Goal: Task Accomplishment & Management: Manage account settings

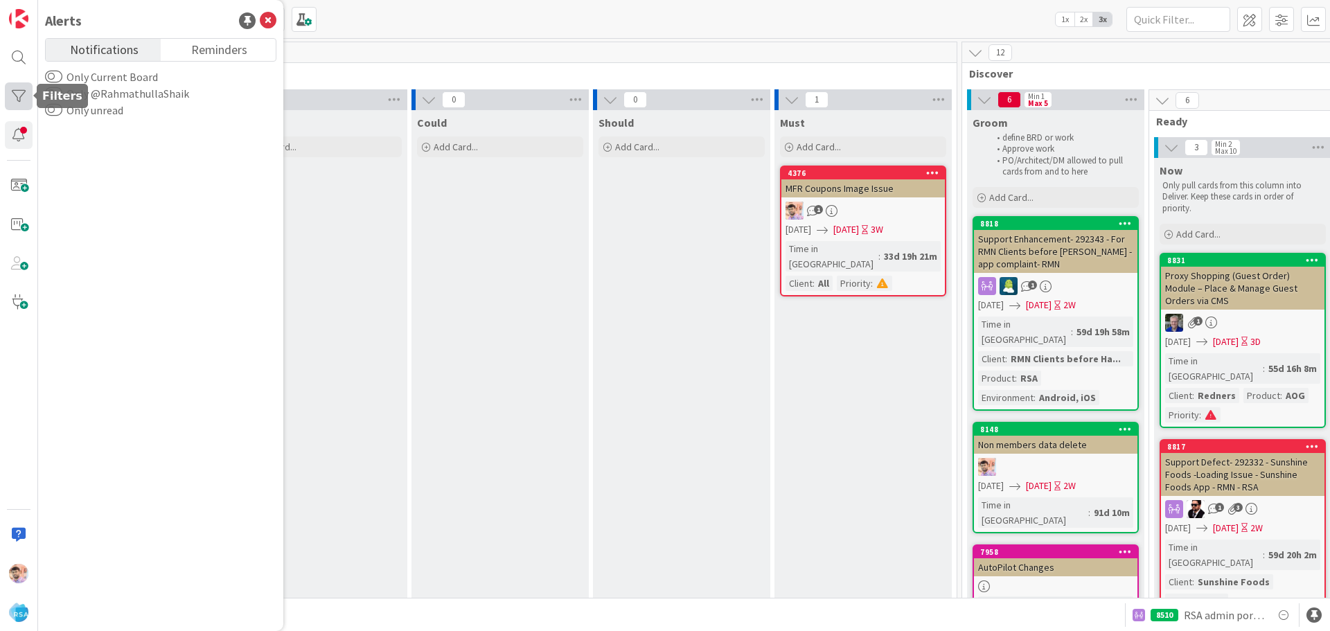
click at [19, 102] on div at bounding box center [19, 96] width 28 height 28
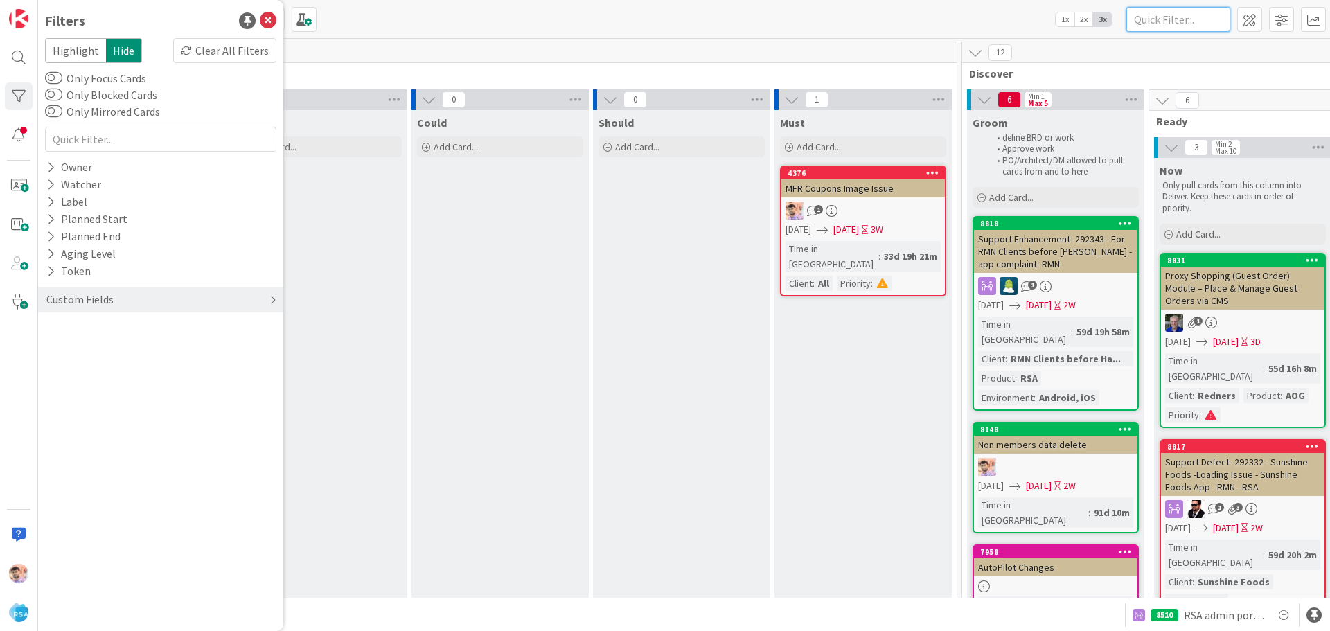
click at [1174, 16] on input "text" at bounding box center [1179, 19] width 104 height 25
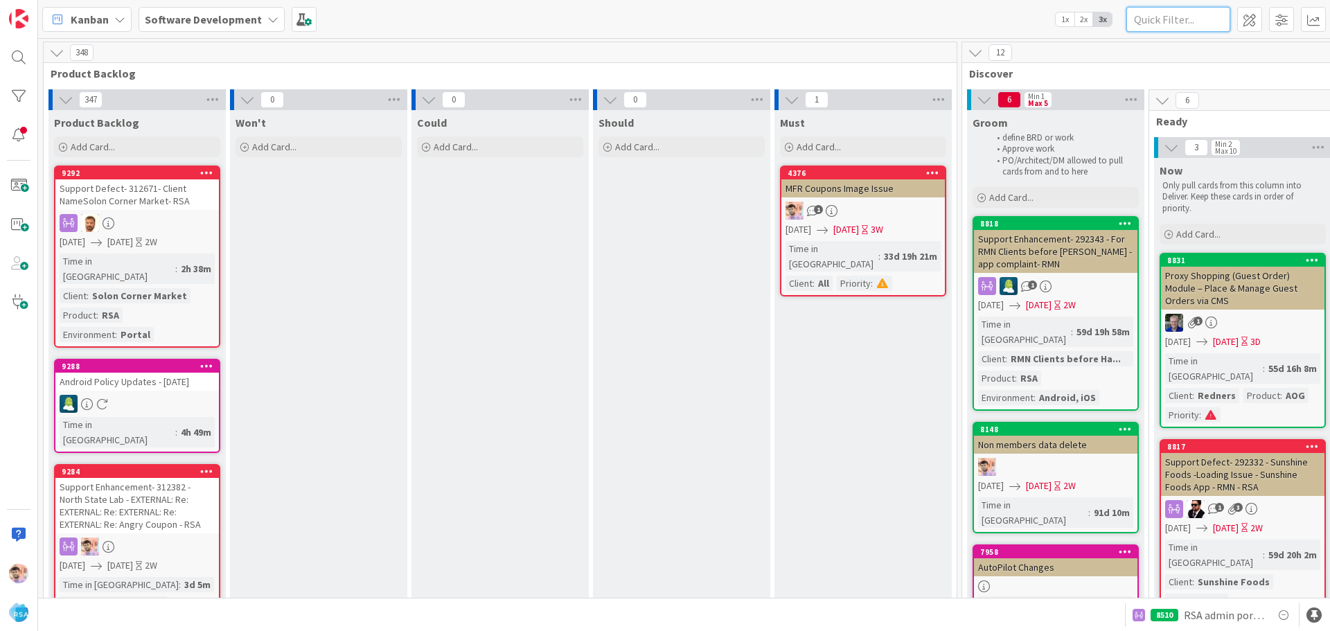
paste input "9118"
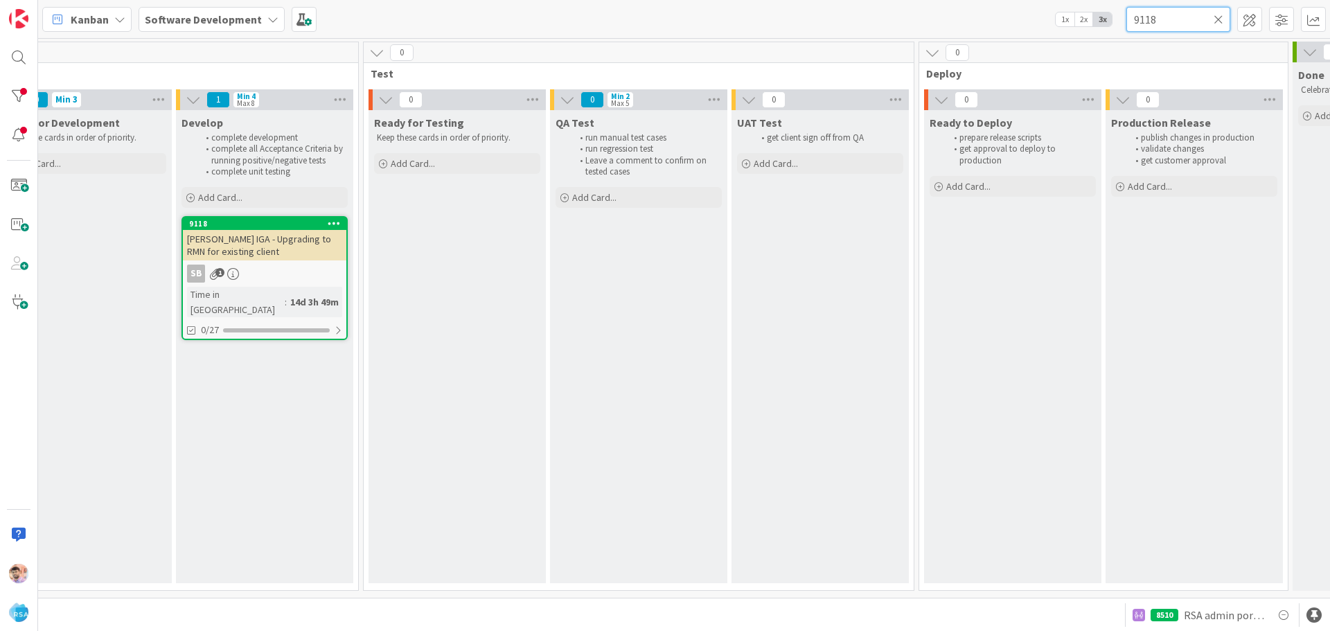
scroll to position [0, 1906]
type input "9118"
click at [279, 247] on div "[PERSON_NAME] IGA - Upgrading to RMN for existing client" at bounding box center [261, 245] width 164 height 30
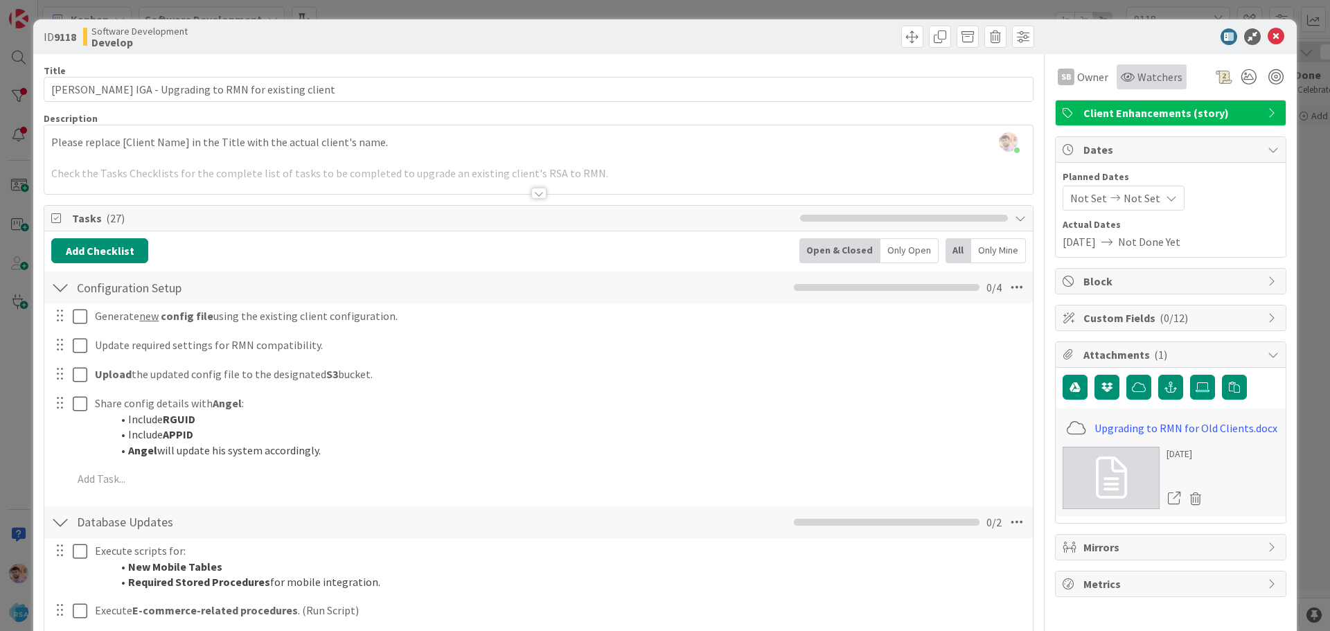
click at [1151, 79] on span "Watchers" at bounding box center [1160, 77] width 45 height 17
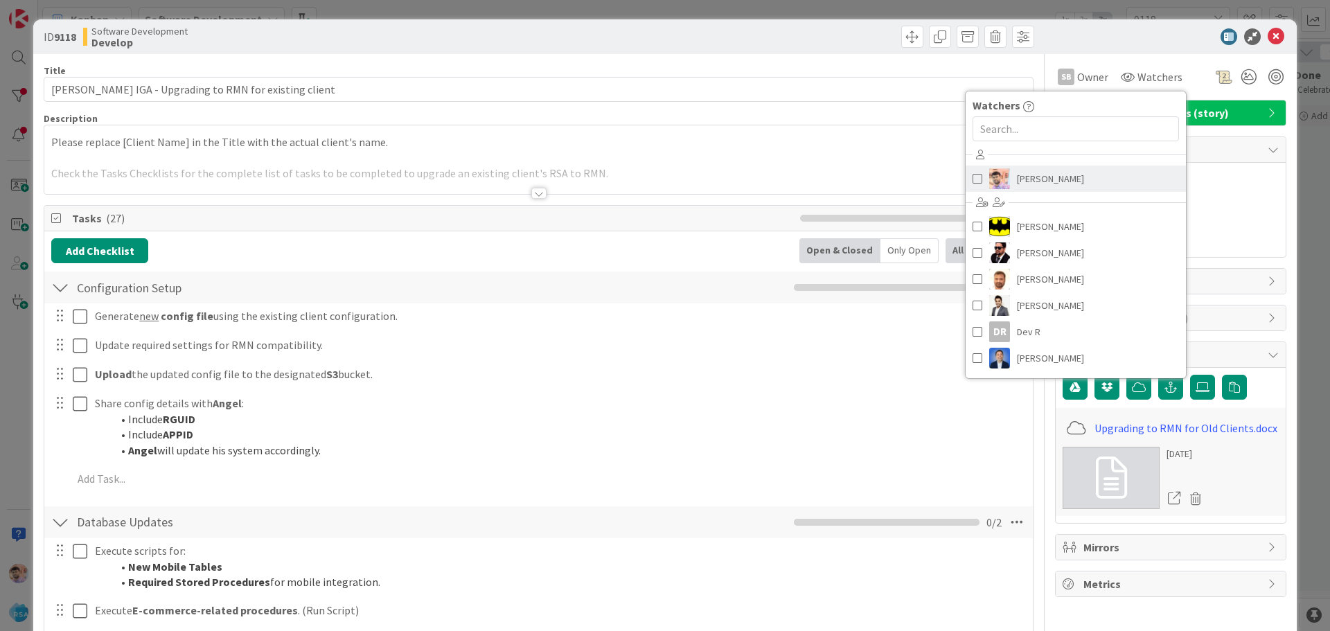
click at [1029, 180] on span "[PERSON_NAME]" at bounding box center [1050, 178] width 67 height 21
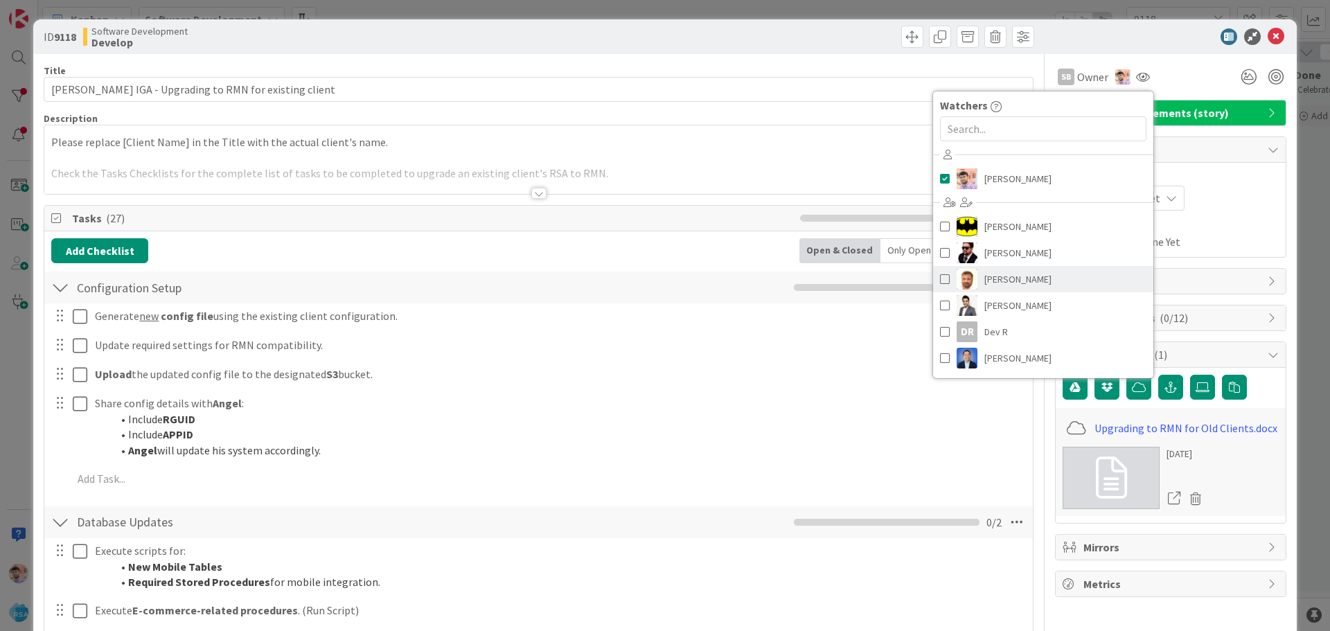
click at [999, 281] on span "[PERSON_NAME]" at bounding box center [1018, 279] width 67 height 21
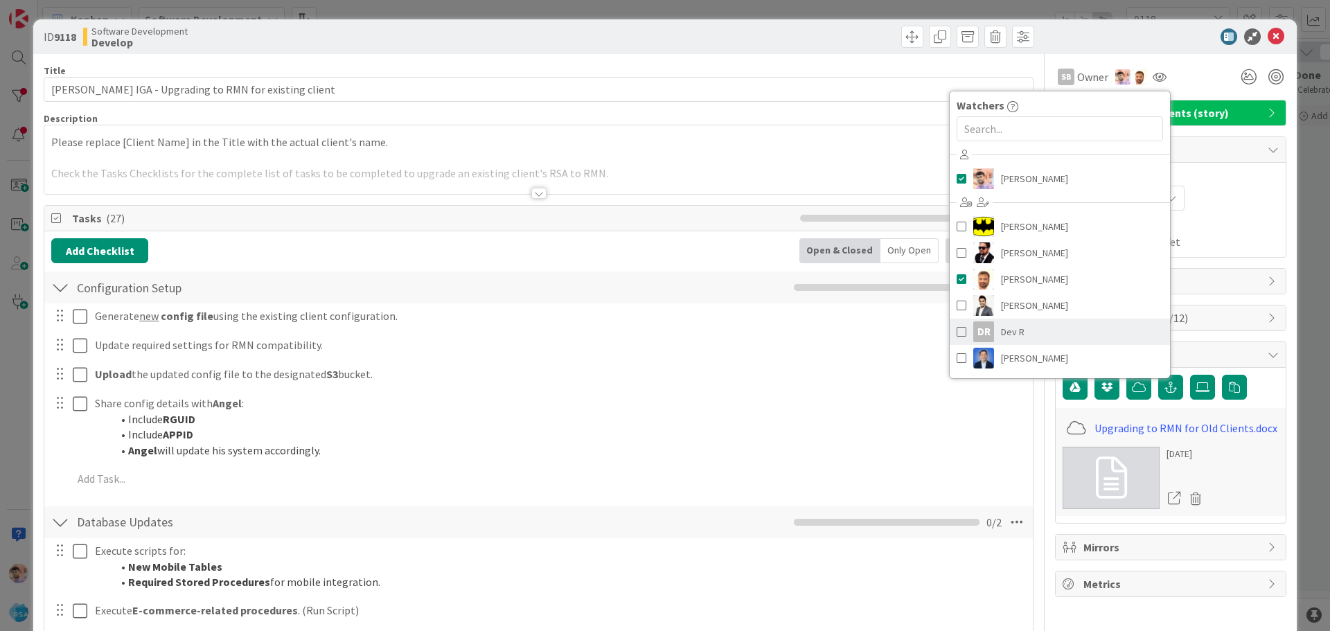
click at [1003, 332] on span "Dev R" at bounding box center [1013, 331] width 24 height 21
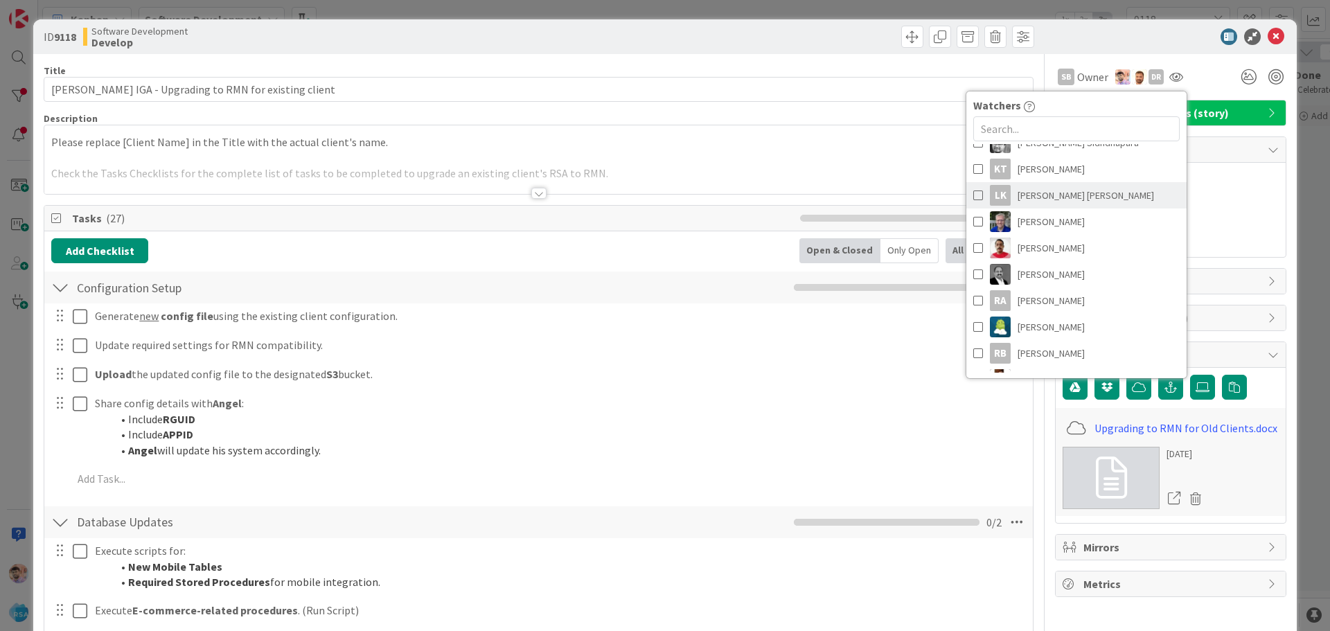
scroll to position [277, 0]
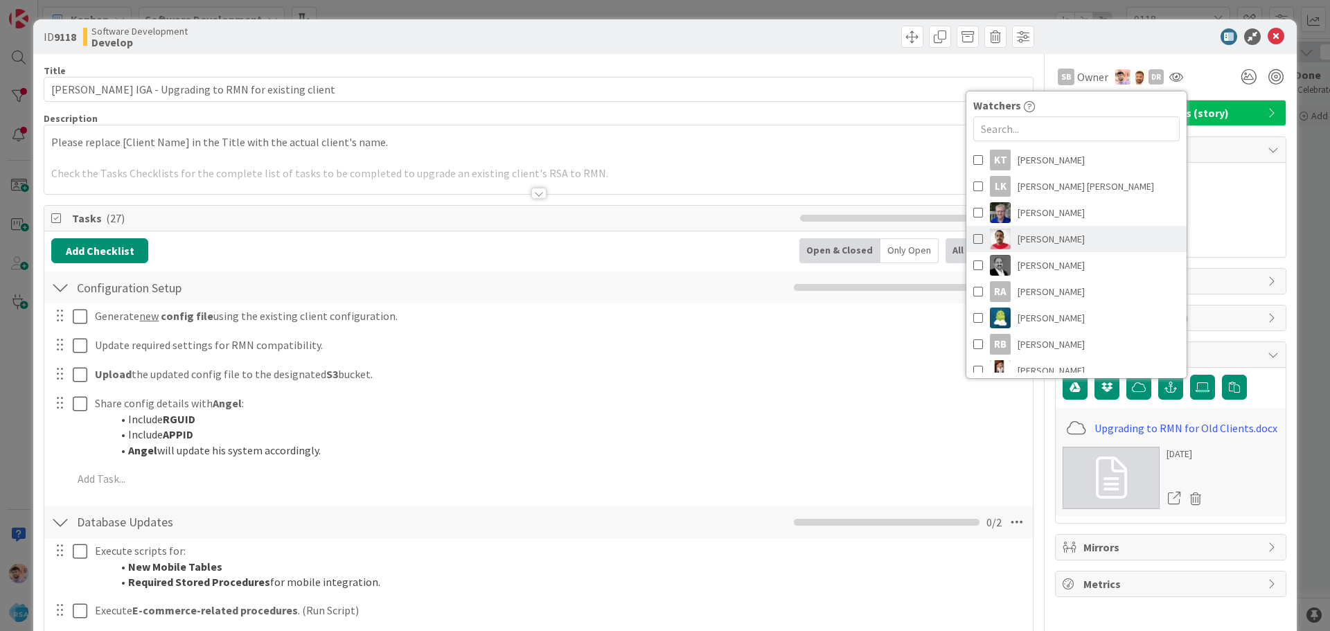
click at [1038, 233] on span "[PERSON_NAME]" at bounding box center [1051, 239] width 67 height 21
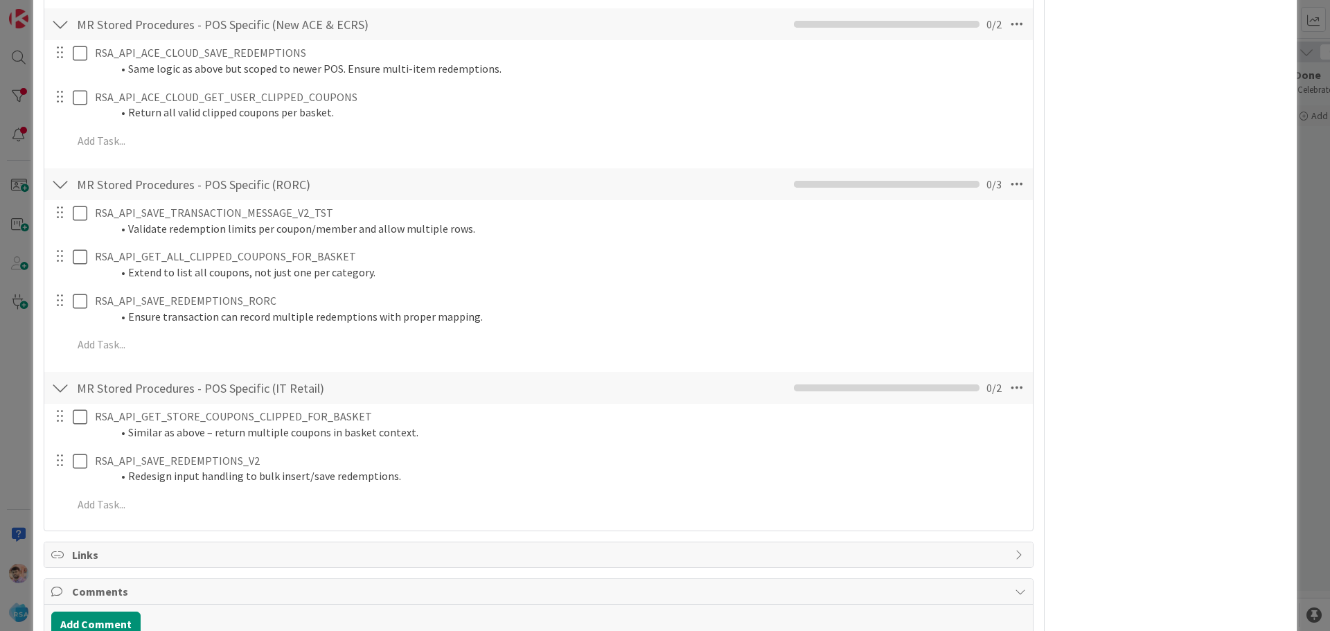
scroll to position [1892, 0]
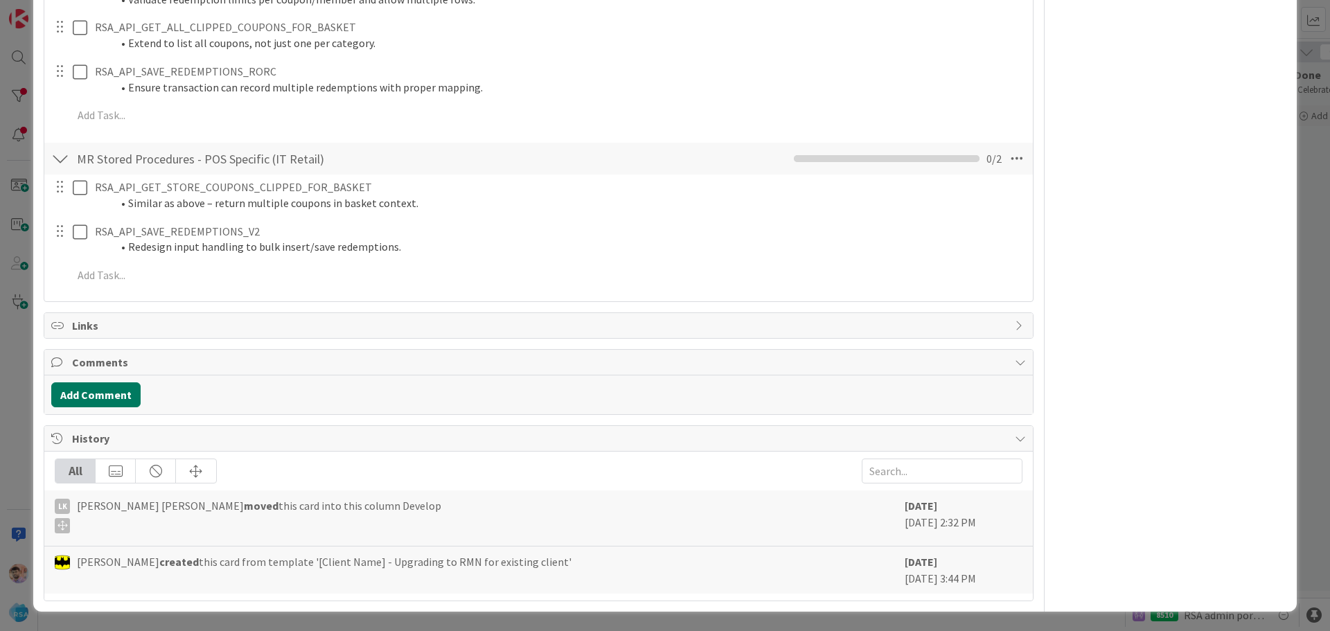
click at [104, 384] on button "Add Comment" at bounding box center [95, 394] width 89 height 25
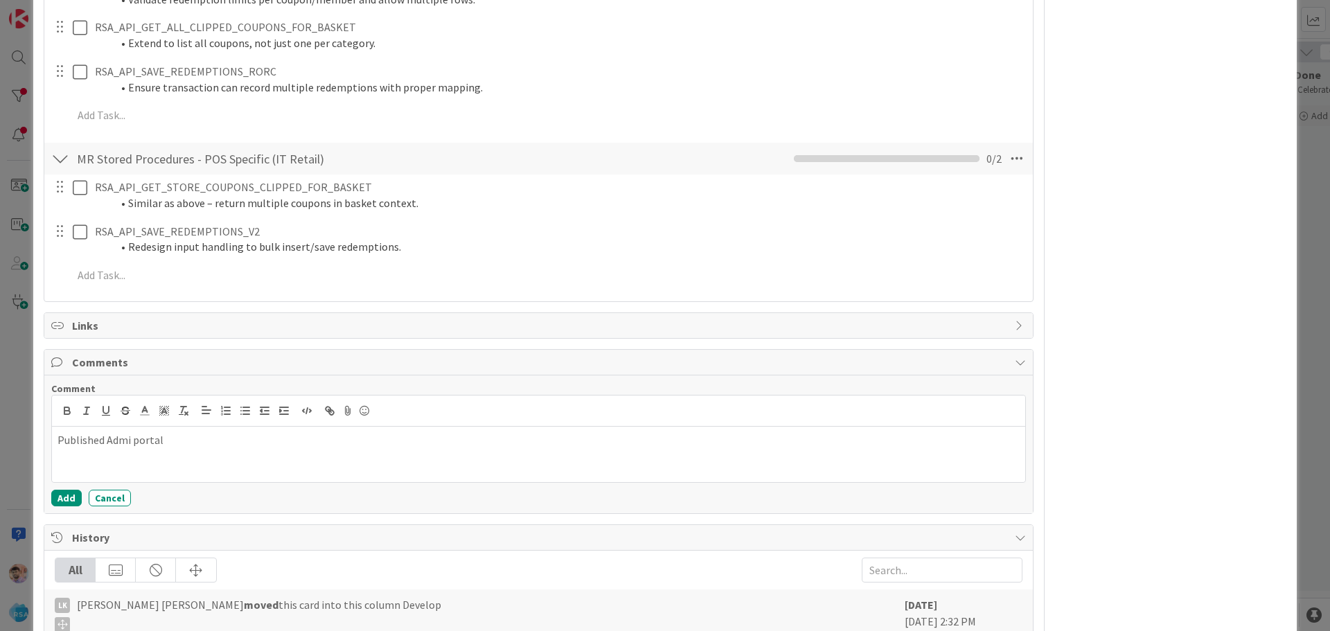
click at [132, 439] on p "Published Admi portal" at bounding box center [539, 440] width 962 height 16
click at [206, 436] on p "Published Admin portal" at bounding box center [539, 440] width 962 height 16
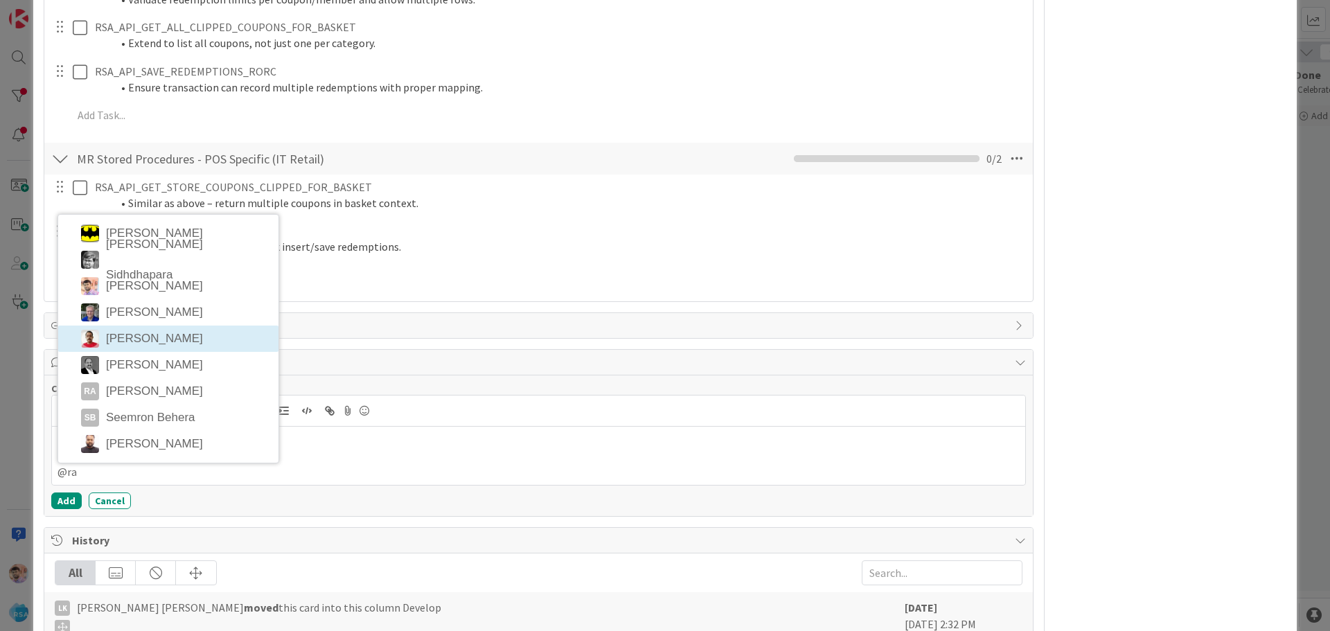
click at [140, 334] on li "[PERSON_NAME]" at bounding box center [168, 339] width 220 height 26
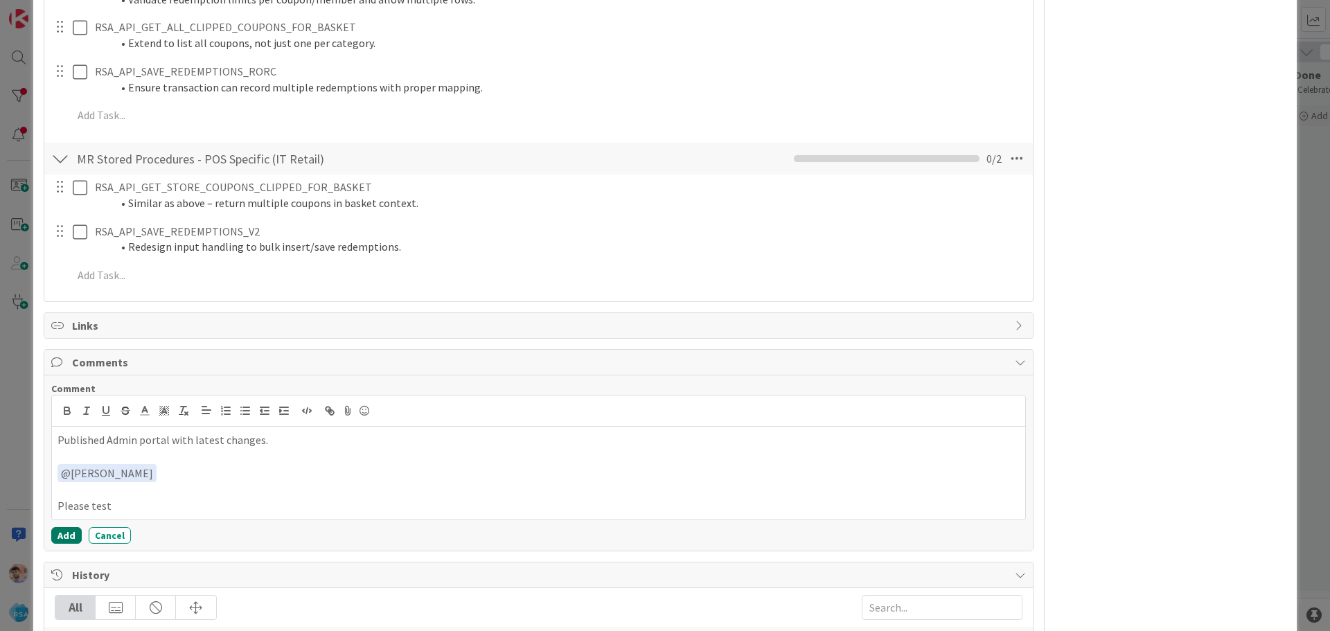
click at [63, 535] on button "Add" at bounding box center [66, 535] width 30 height 17
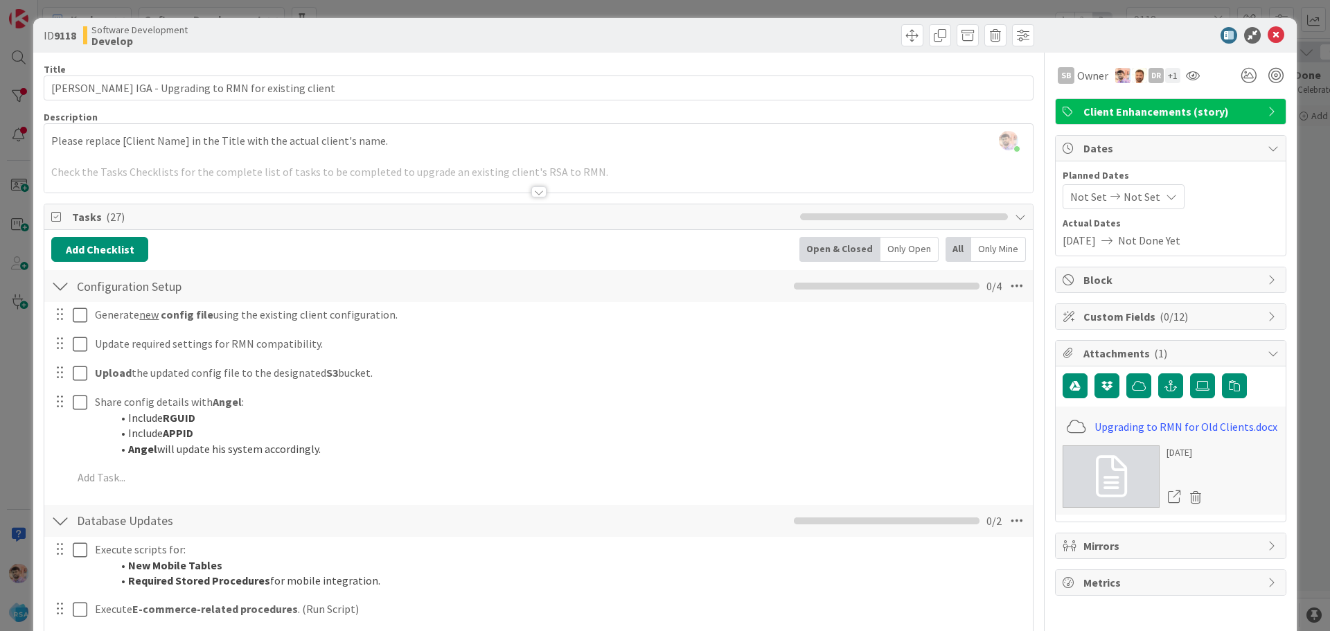
scroll to position [0, 0]
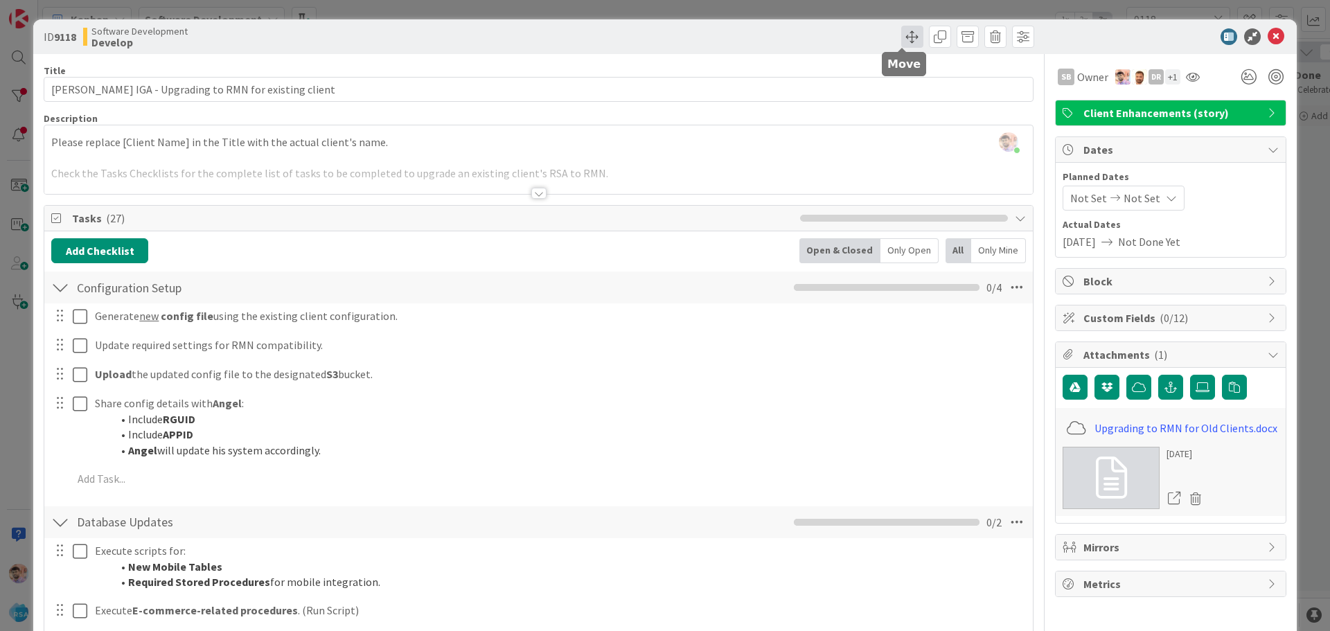
click at [903, 39] on span at bounding box center [912, 37] width 22 height 22
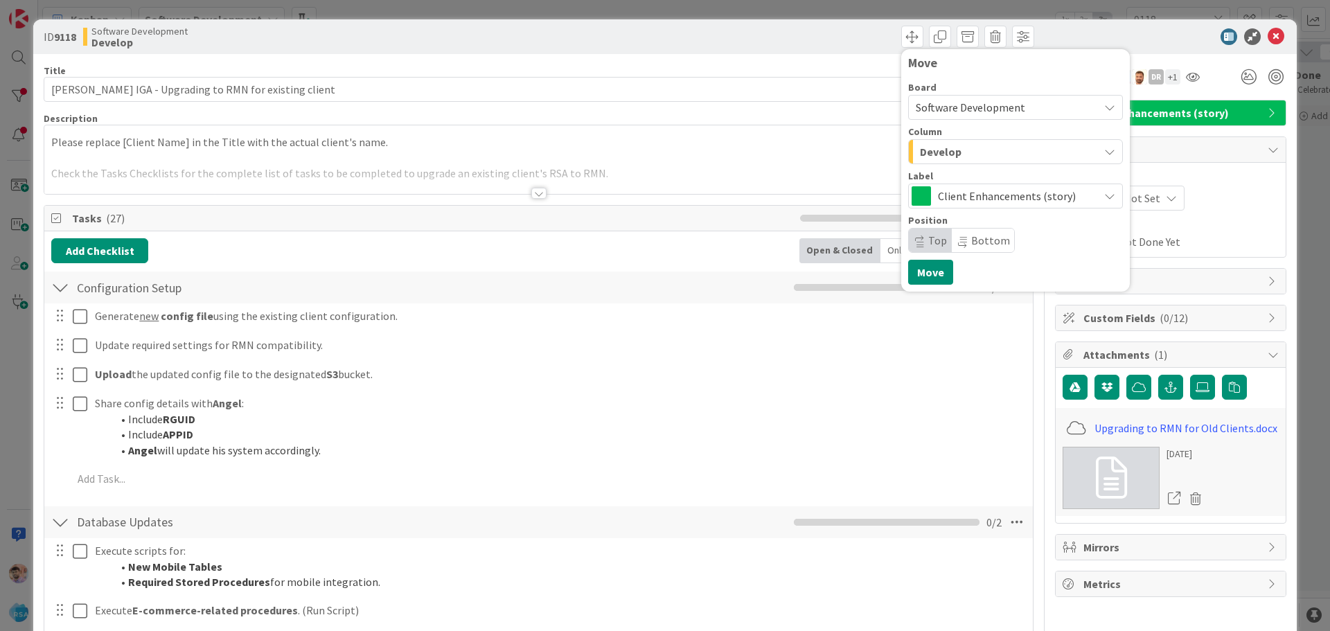
click at [944, 153] on span "Develop" at bounding box center [941, 152] width 42 height 18
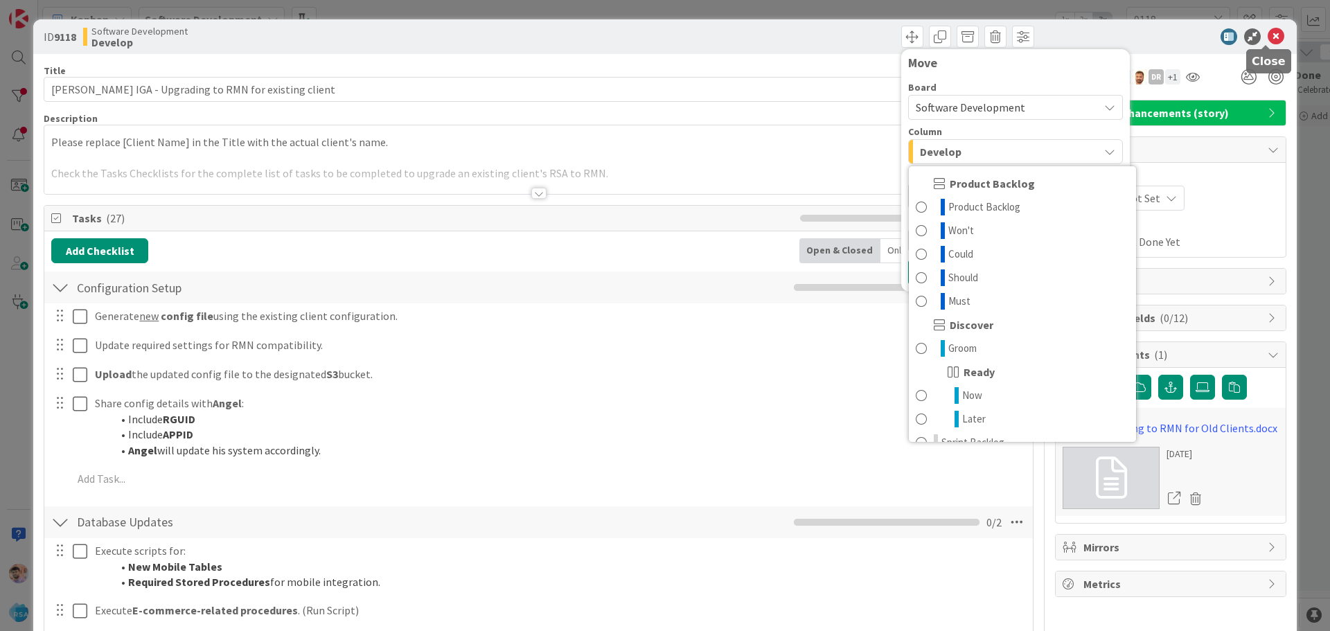
click at [1273, 37] on icon at bounding box center [1276, 36] width 17 height 17
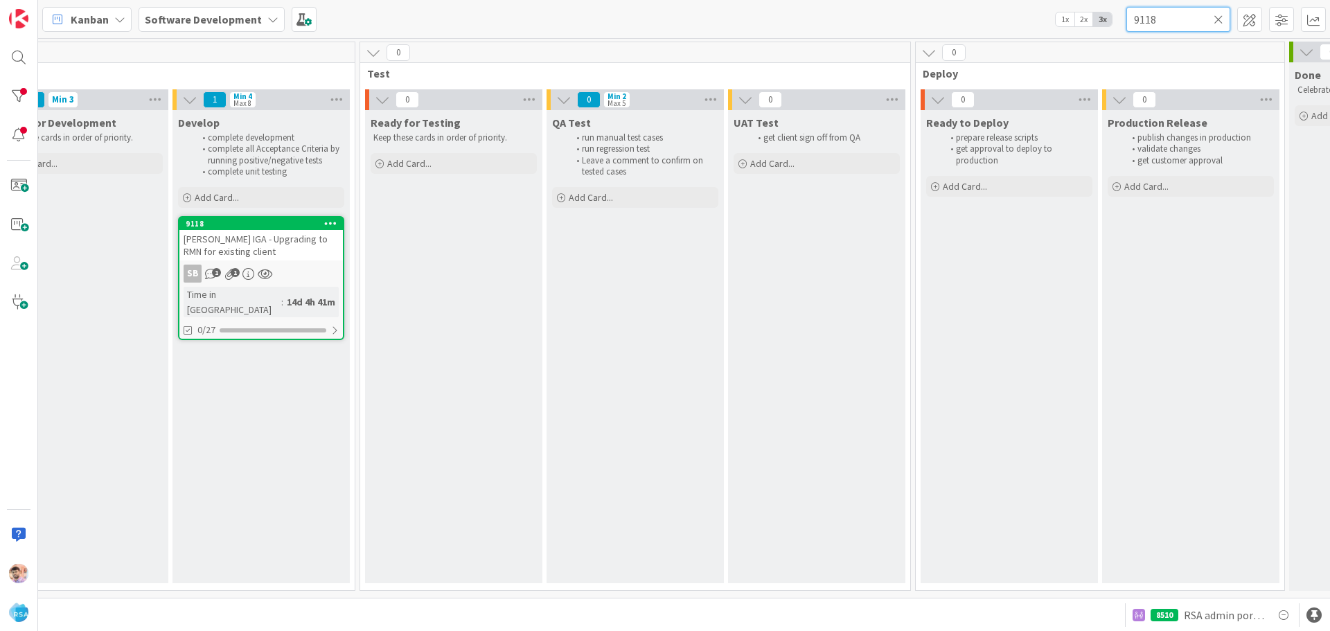
click at [1175, 19] on input "9118" at bounding box center [1179, 19] width 104 height 25
type input "9"
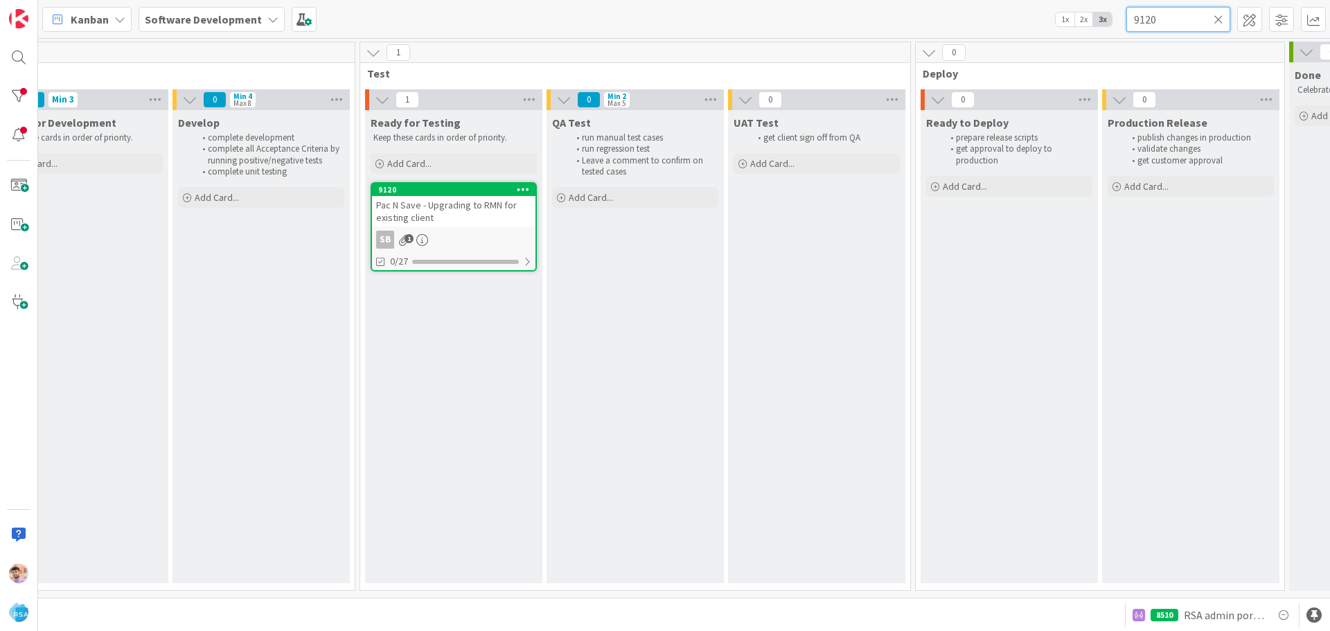
type input "9120"
click at [468, 209] on span "Pac N Save - Upgrading to RMN for existing client" at bounding box center [446, 211] width 141 height 25
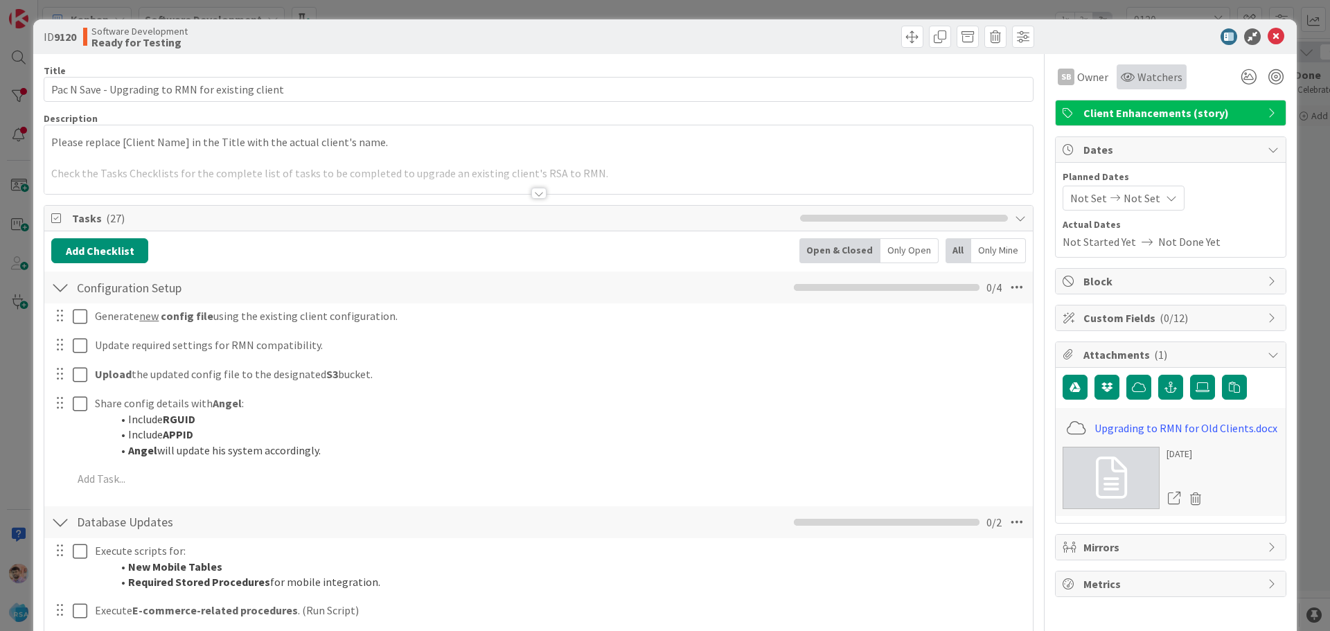
click at [1171, 69] on div "Watchers" at bounding box center [1152, 76] width 70 height 25
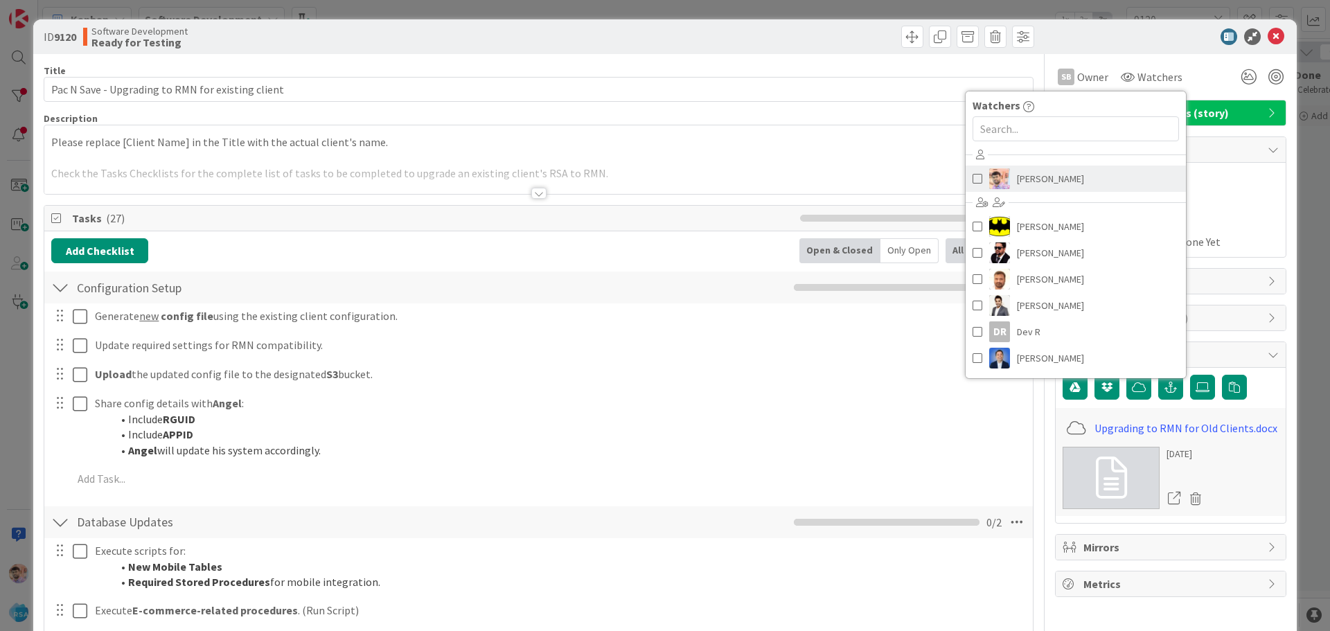
click at [1019, 183] on span "[PERSON_NAME]" at bounding box center [1050, 178] width 67 height 21
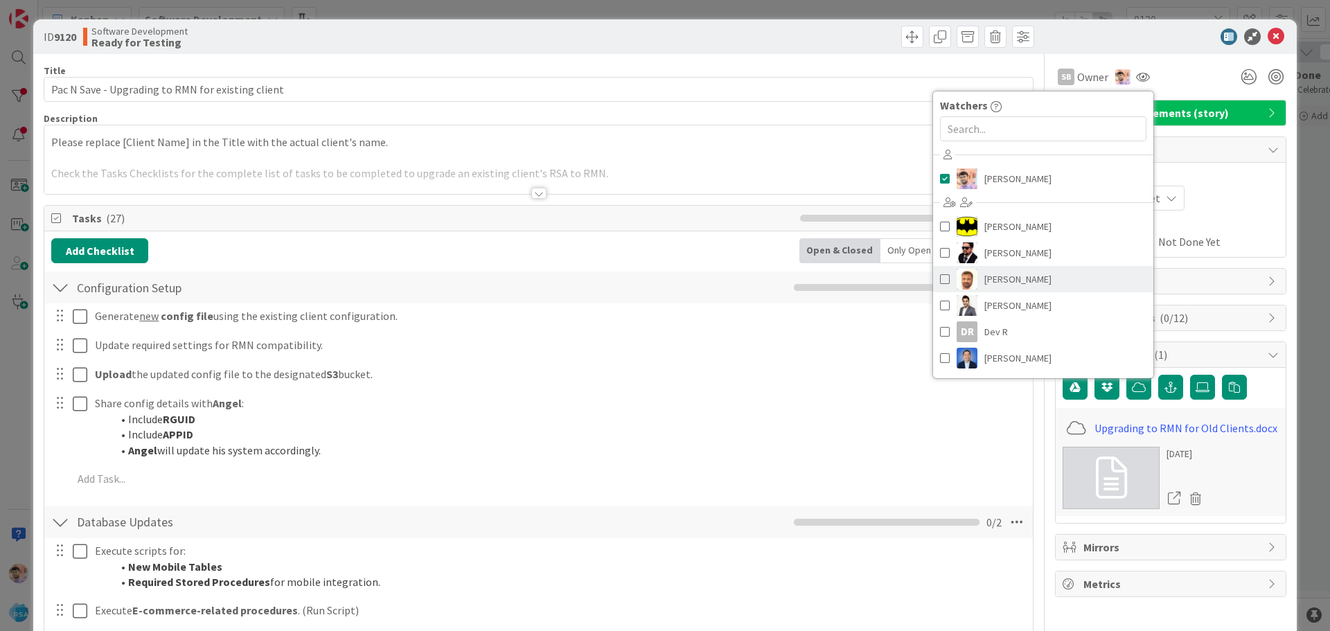
click at [996, 279] on span "[PERSON_NAME]" at bounding box center [1018, 279] width 67 height 21
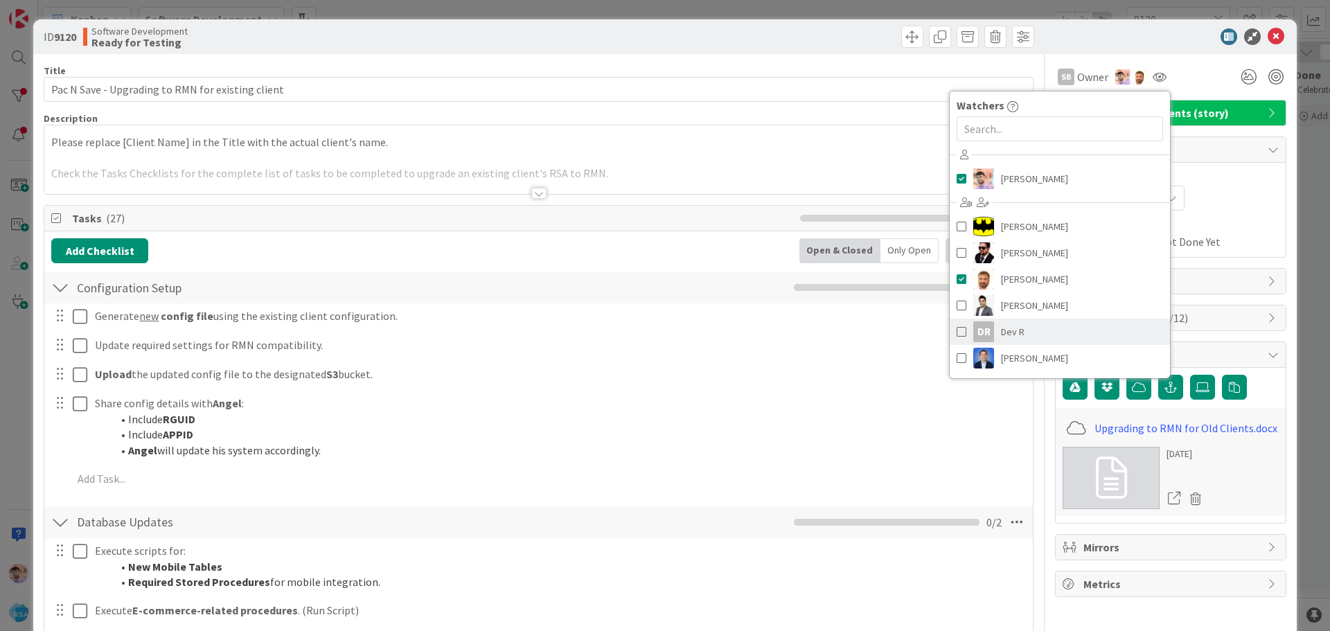
click at [1001, 333] on span "Dev R" at bounding box center [1013, 331] width 24 height 21
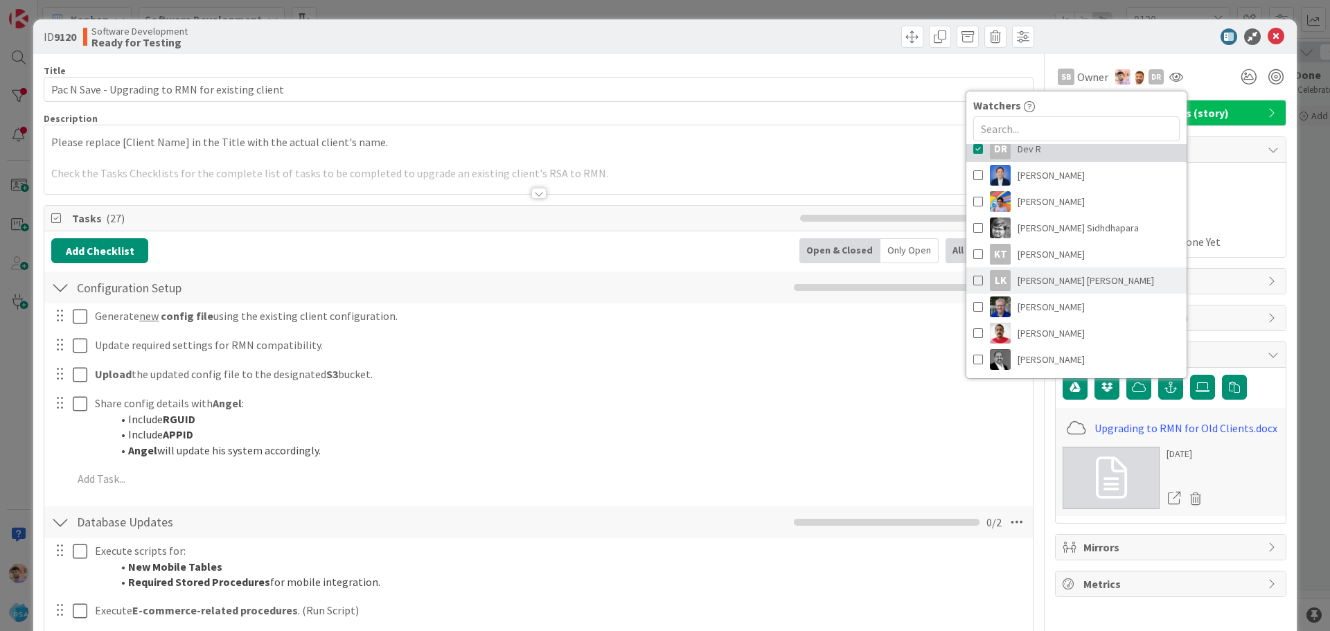
scroll to position [208, 0]
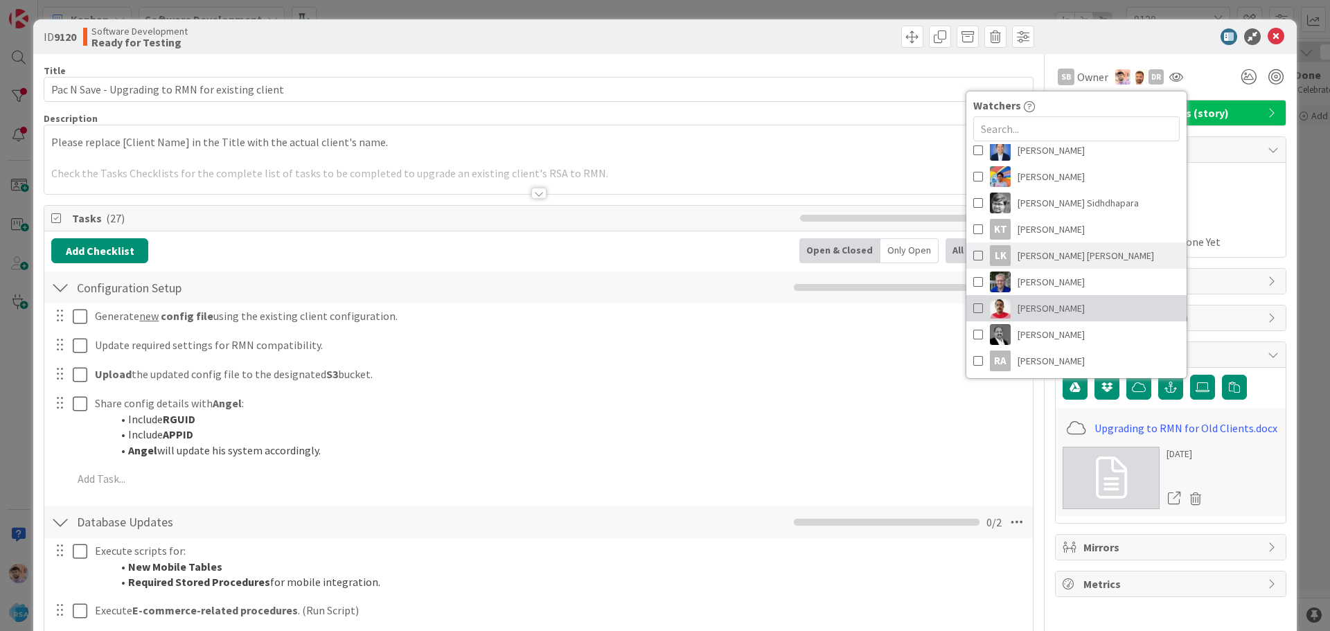
click at [1043, 306] on span "[PERSON_NAME]" at bounding box center [1051, 308] width 67 height 21
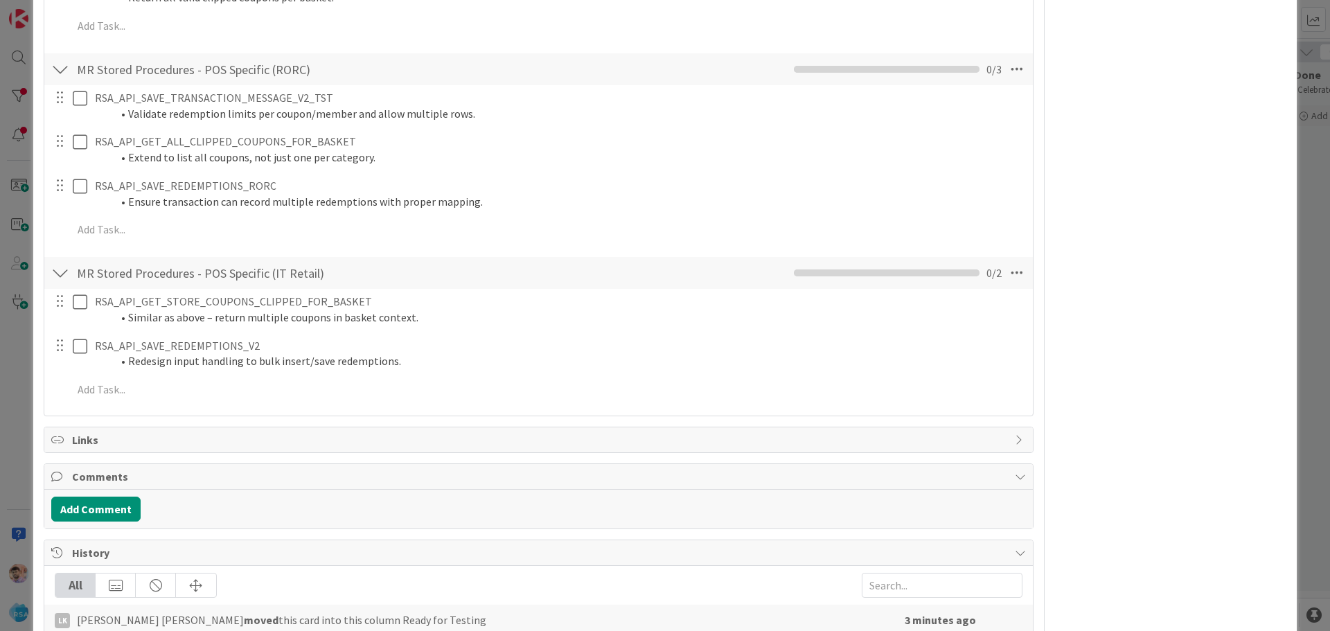
scroll to position [1892, 0]
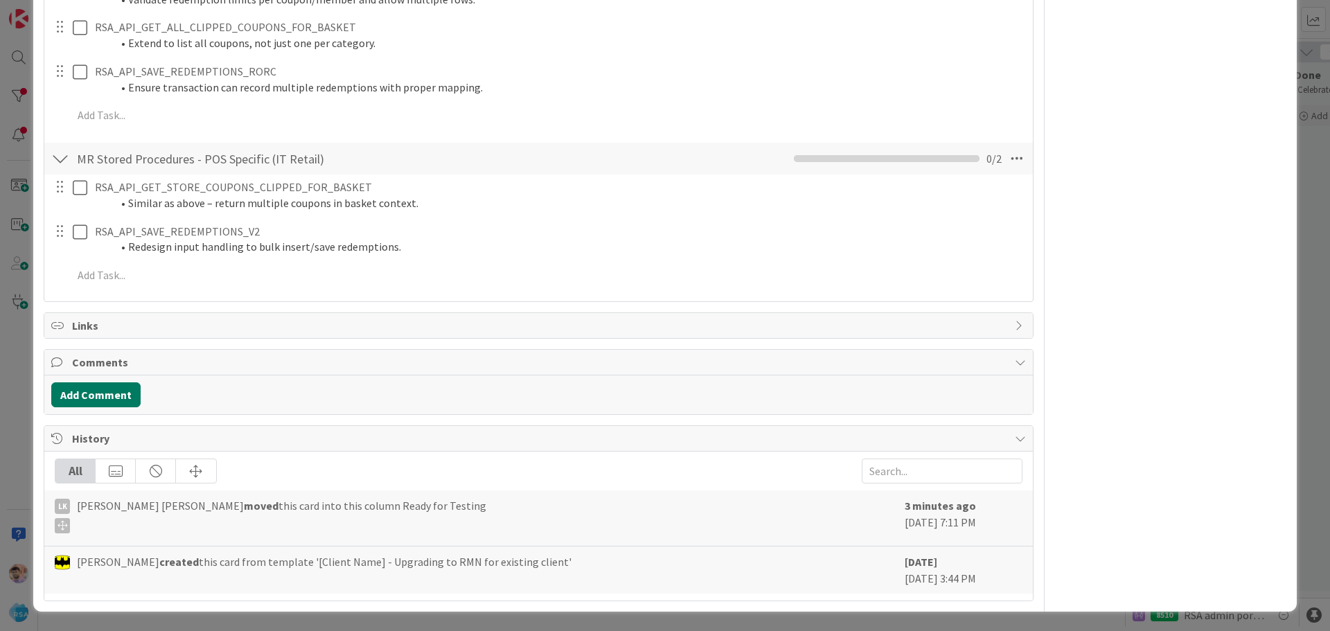
click at [98, 401] on button "Add Comment" at bounding box center [95, 394] width 89 height 25
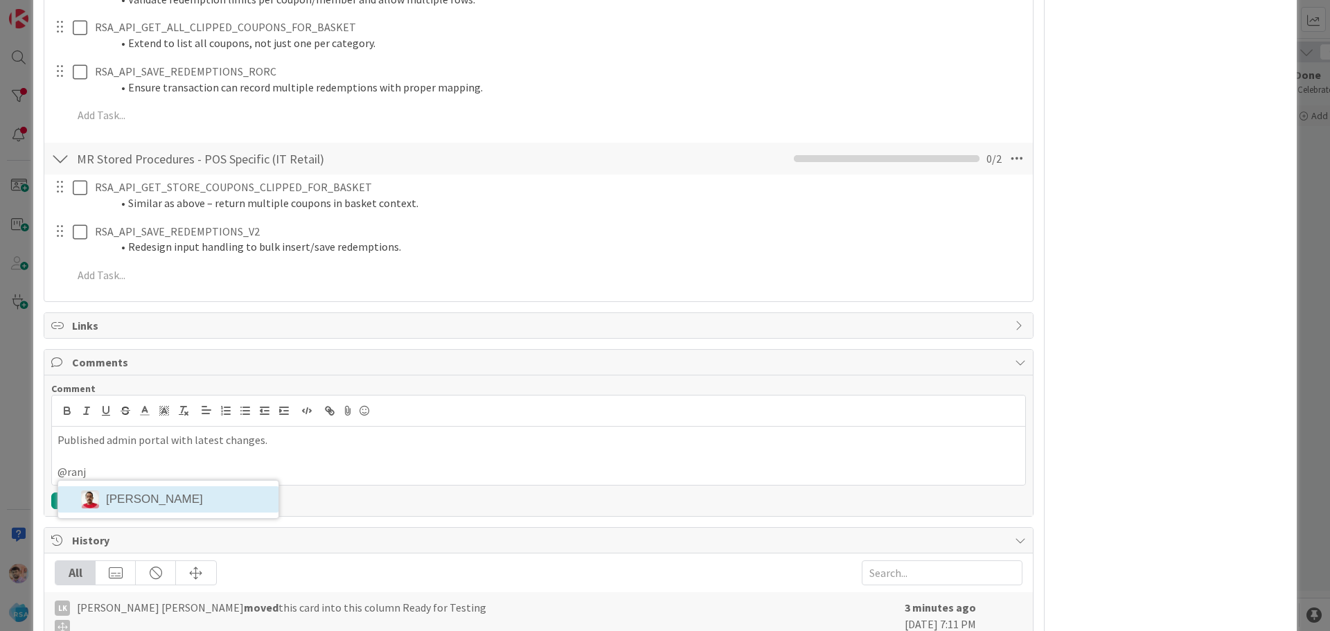
click at [192, 496] on li "[PERSON_NAME]" at bounding box center [168, 499] width 220 height 26
click at [58, 502] on button "Add" at bounding box center [66, 503] width 30 height 17
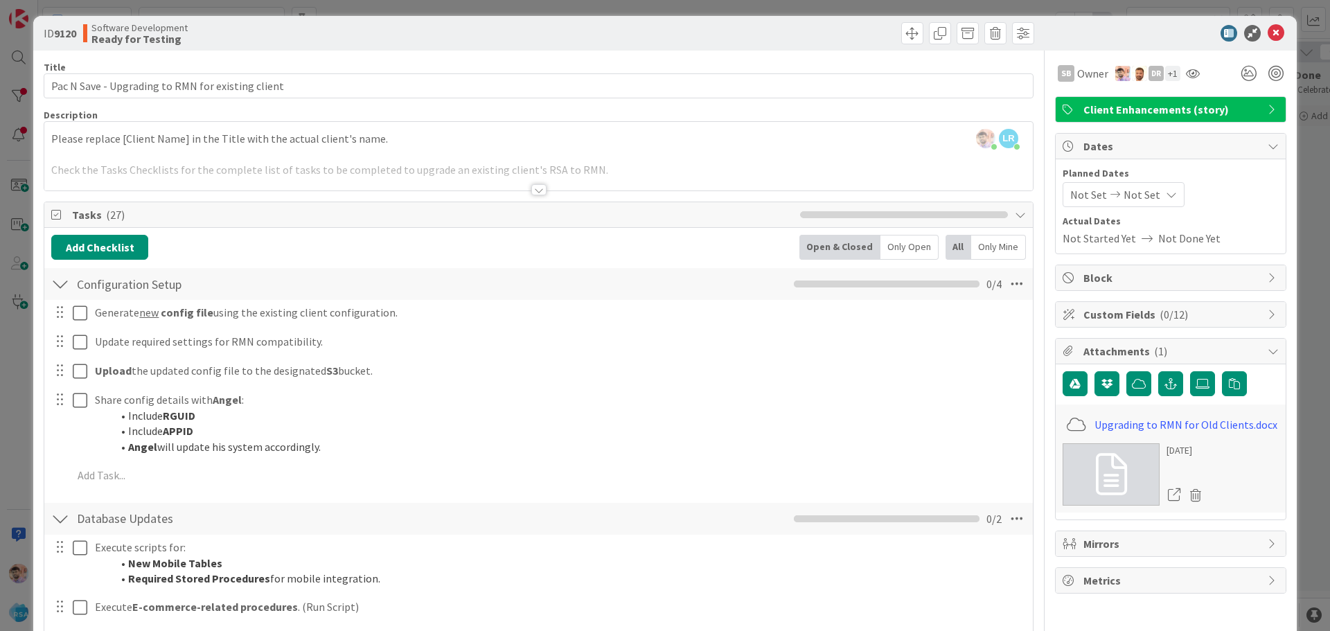
scroll to position [0, 0]
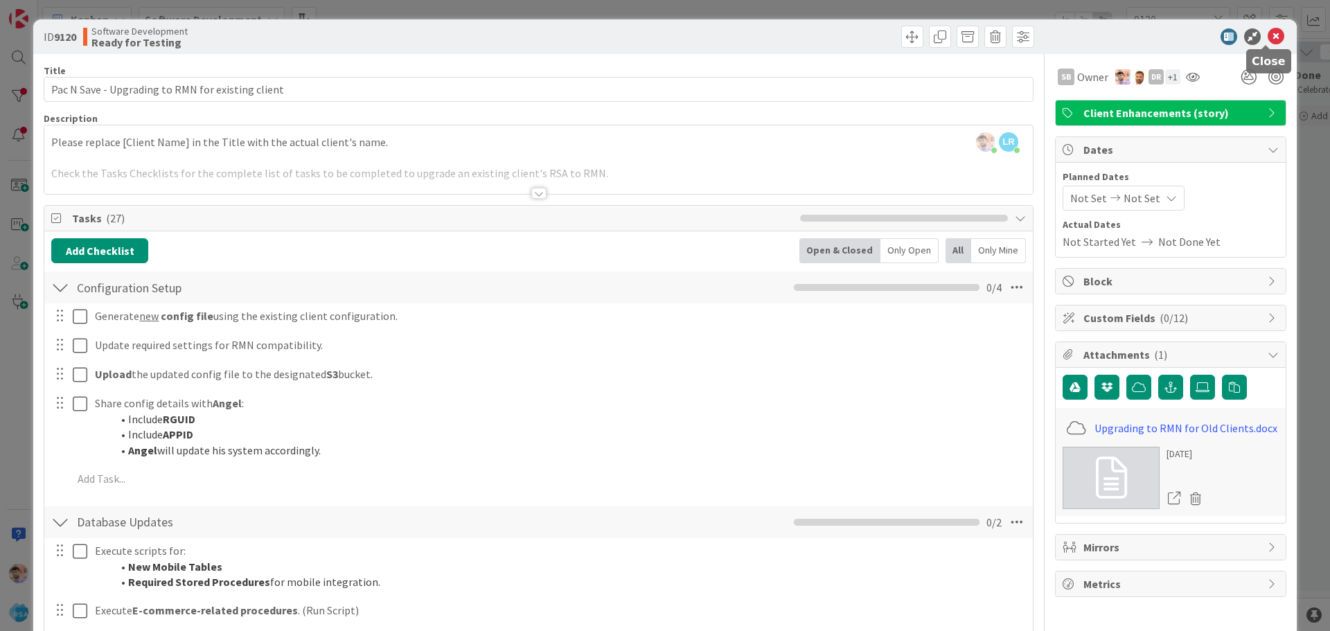
click at [1268, 35] on icon at bounding box center [1276, 36] width 17 height 17
